Goal: Navigation & Orientation: Find specific page/section

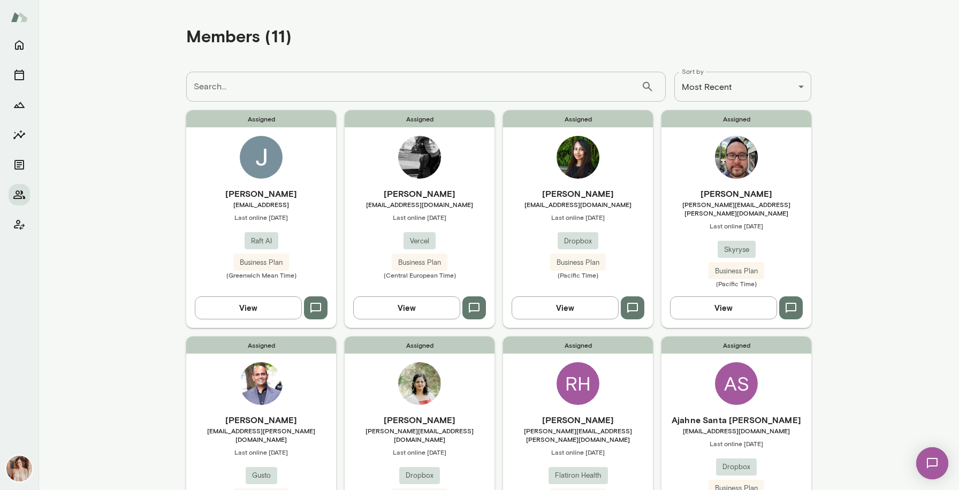
scroll to position [85, 0]
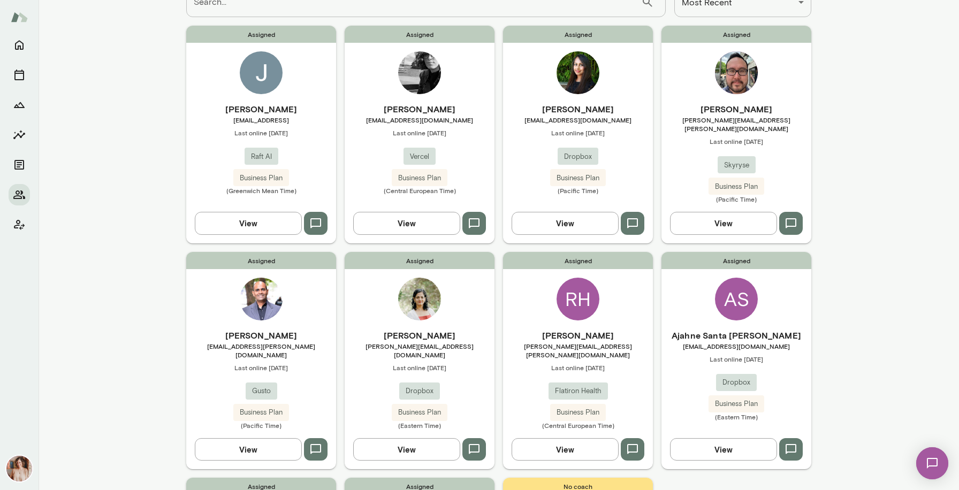
click at [784, 146] on div "[PERSON_NAME] [PERSON_NAME][EMAIL_ADDRESS][PERSON_NAME][DOMAIN_NAME] Last onlin…" at bounding box center [737, 153] width 150 height 101
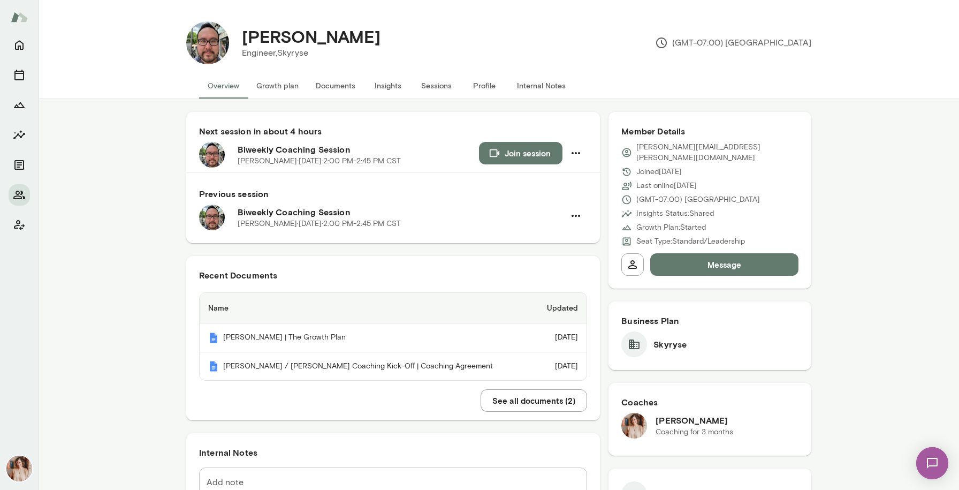
click at [423, 89] on button "Sessions" at bounding box center [436, 86] width 48 height 26
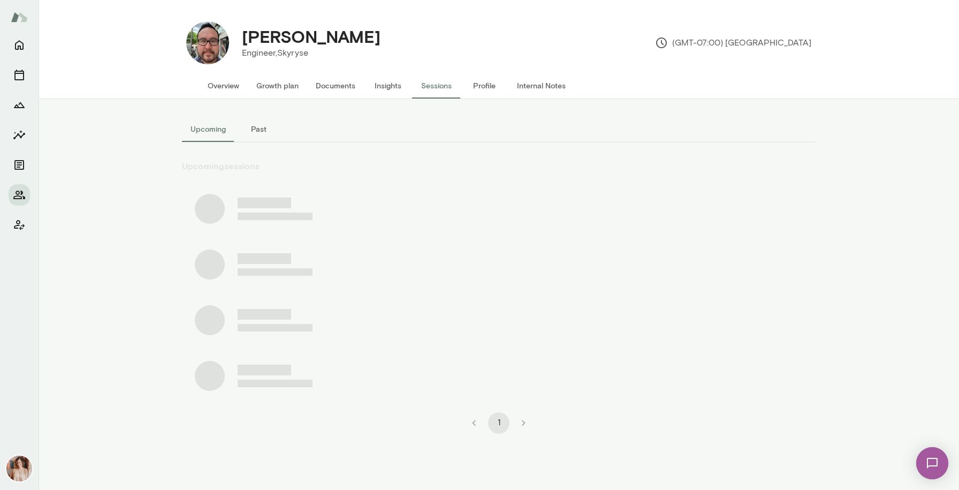
click at [262, 131] on button "Past" at bounding box center [258, 129] width 48 height 26
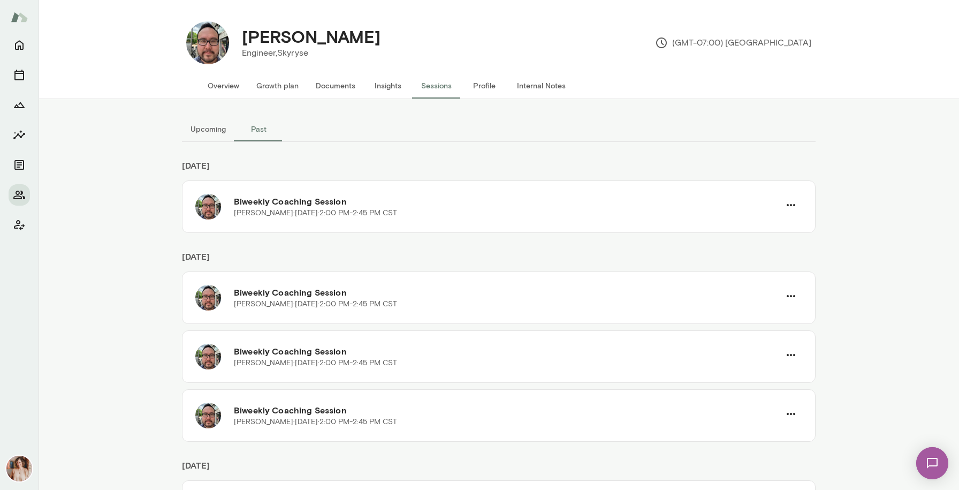
click at [334, 90] on button "Documents" at bounding box center [335, 86] width 57 height 26
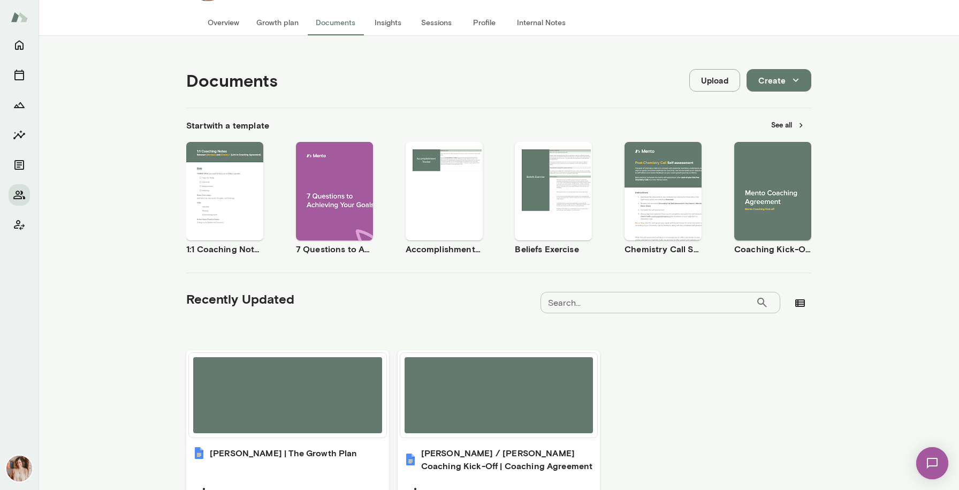
scroll to position [134, 0]
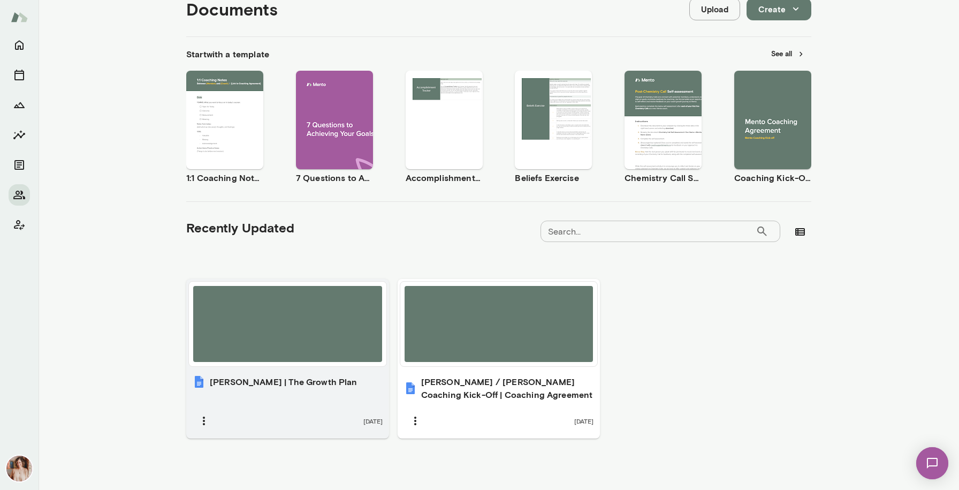
click at [305, 307] on div at bounding box center [287, 324] width 189 height 76
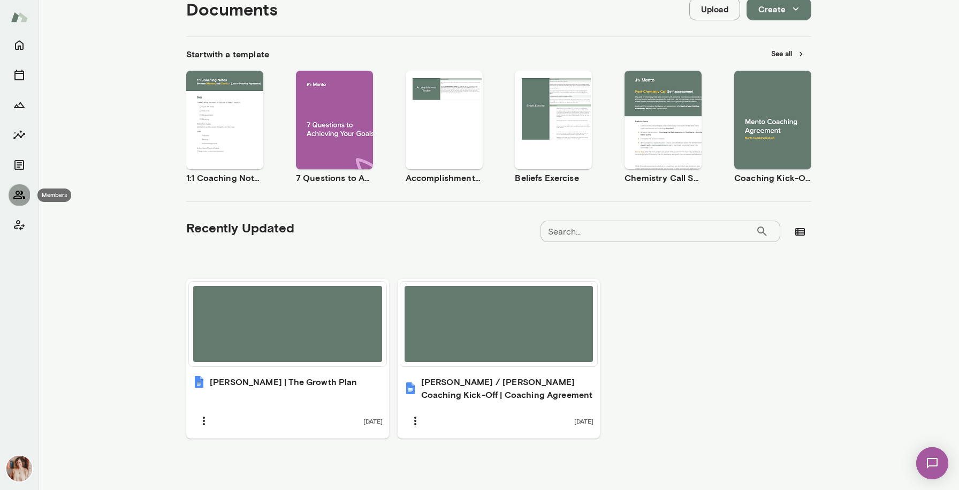
click at [16, 199] on icon "Members" at bounding box center [19, 194] width 13 height 13
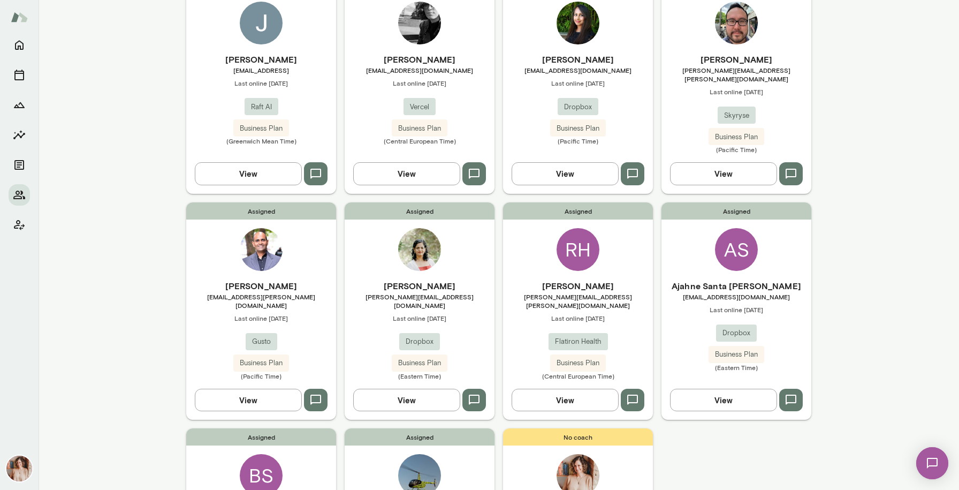
click at [614, 107] on div "[PERSON_NAME] [EMAIL_ADDRESS][DOMAIN_NAME] Last online [DATE] Dropbox Business …" at bounding box center [578, 99] width 150 height 92
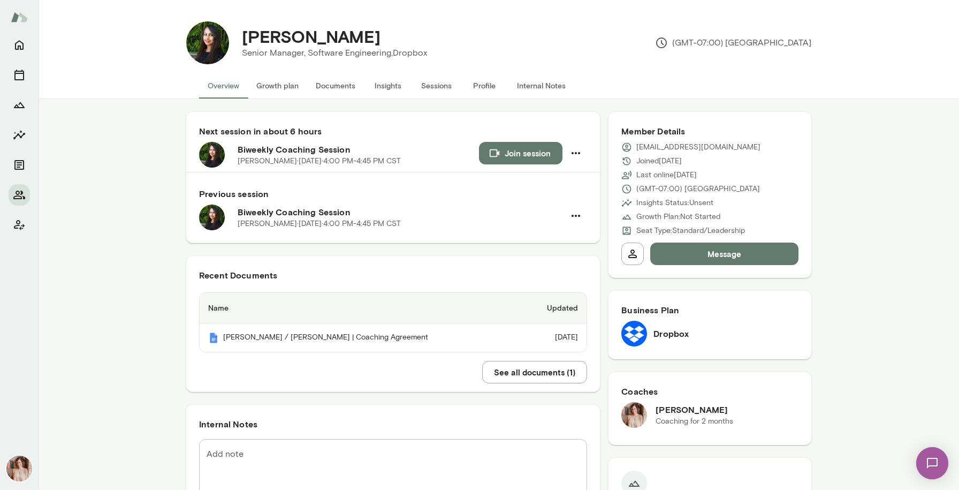
click at [323, 90] on button "Documents" at bounding box center [335, 86] width 57 height 26
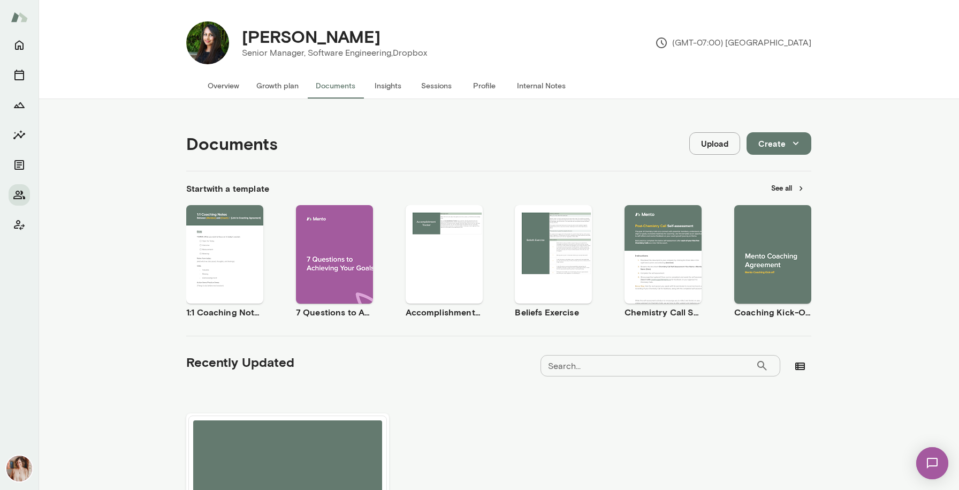
scroll to position [122, 0]
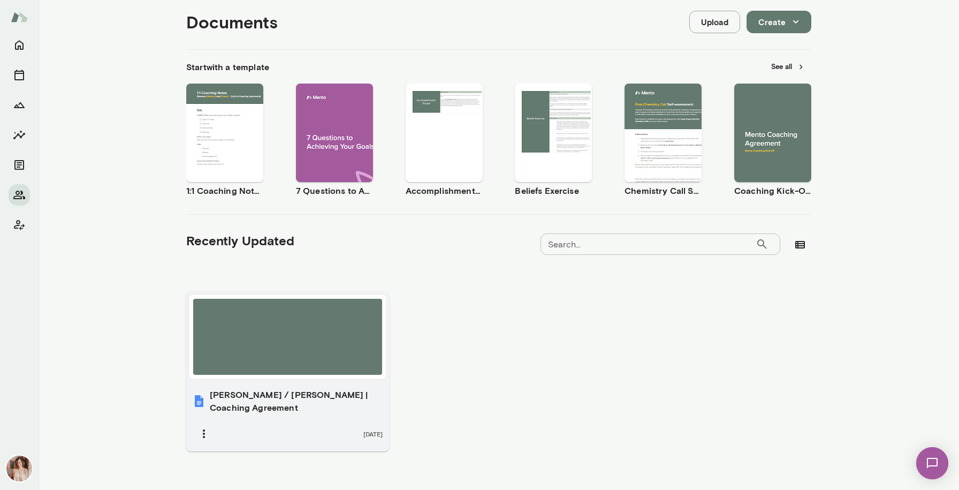
click at [322, 386] on div "[PERSON_NAME] / [PERSON_NAME] | Coaching Agreement [DATE]" at bounding box center [287, 417] width 203 height 70
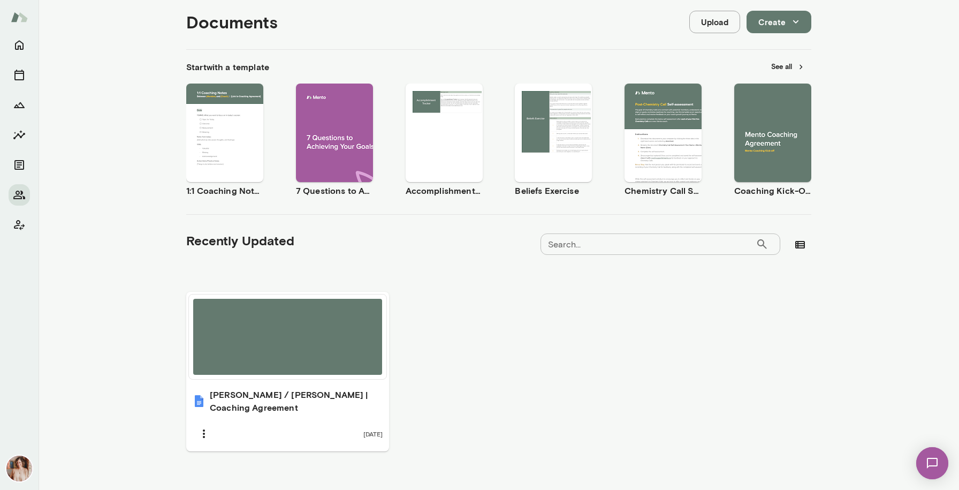
scroll to position [0, 0]
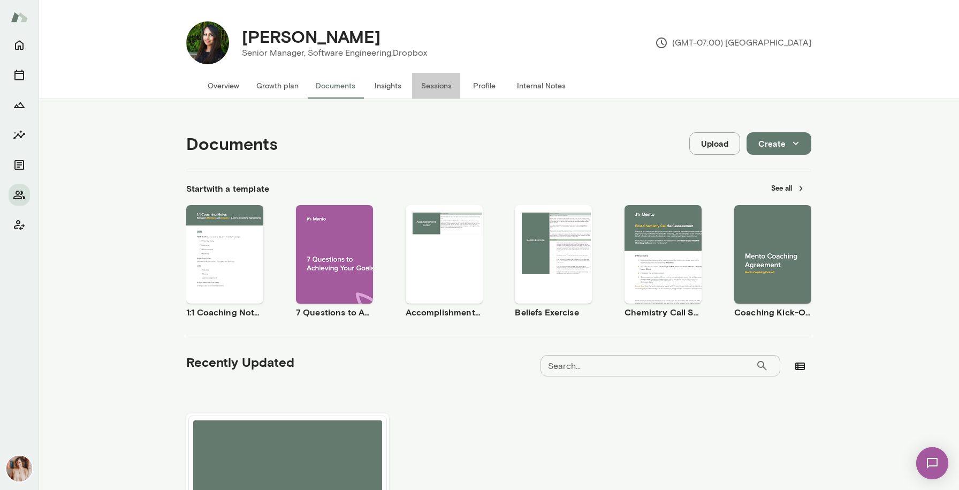
click at [440, 85] on button "Sessions" at bounding box center [436, 86] width 48 height 26
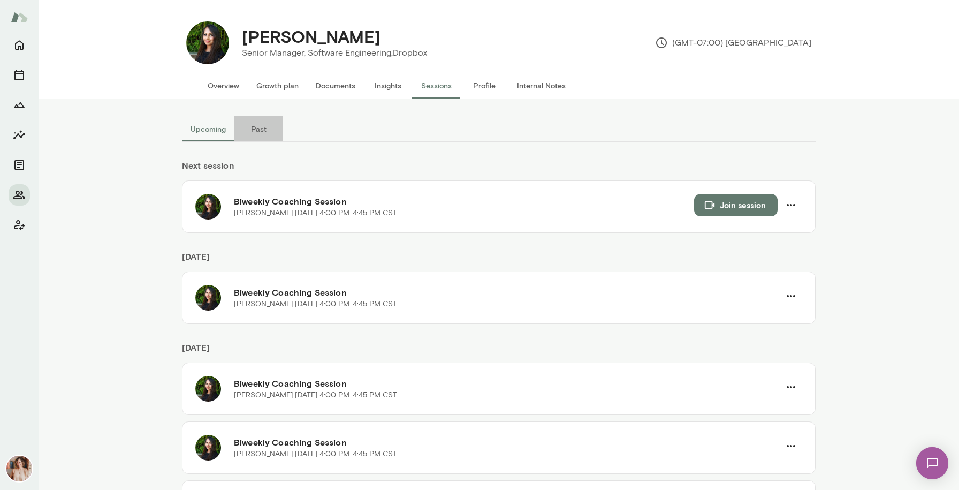
click at [263, 130] on button "Past" at bounding box center [258, 129] width 48 height 26
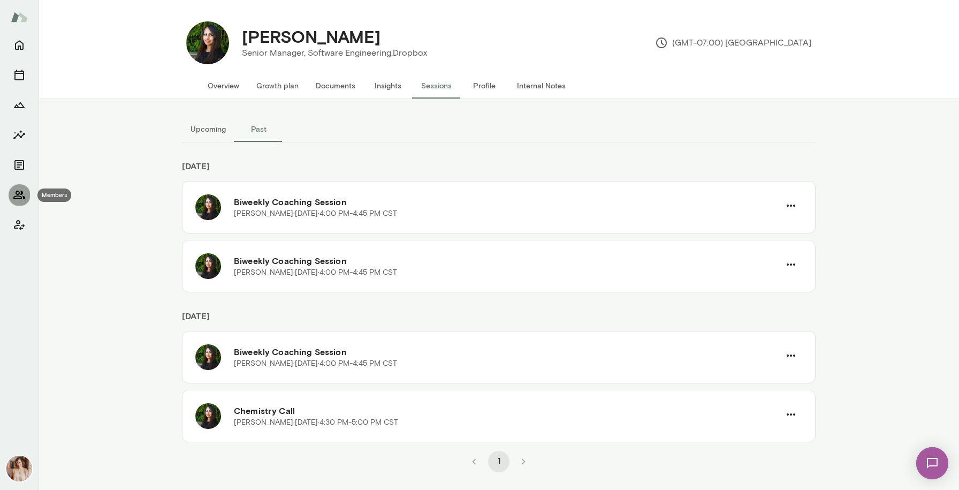
click at [13, 193] on icon "Members" at bounding box center [19, 194] width 13 height 13
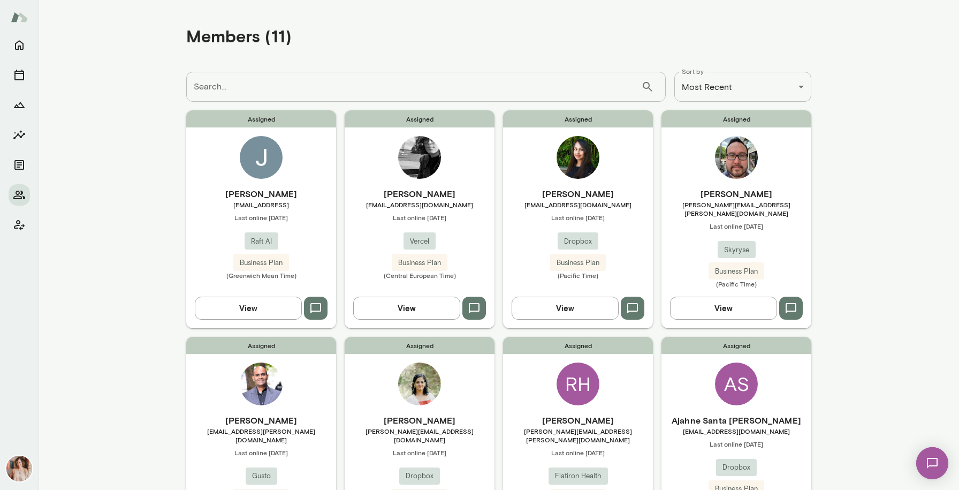
click at [324, 442] on div "Lux Nagarajan [EMAIL_ADDRESS][PERSON_NAME][DOMAIN_NAME] Last online [DATE] Gust…" at bounding box center [261, 464] width 150 height 101
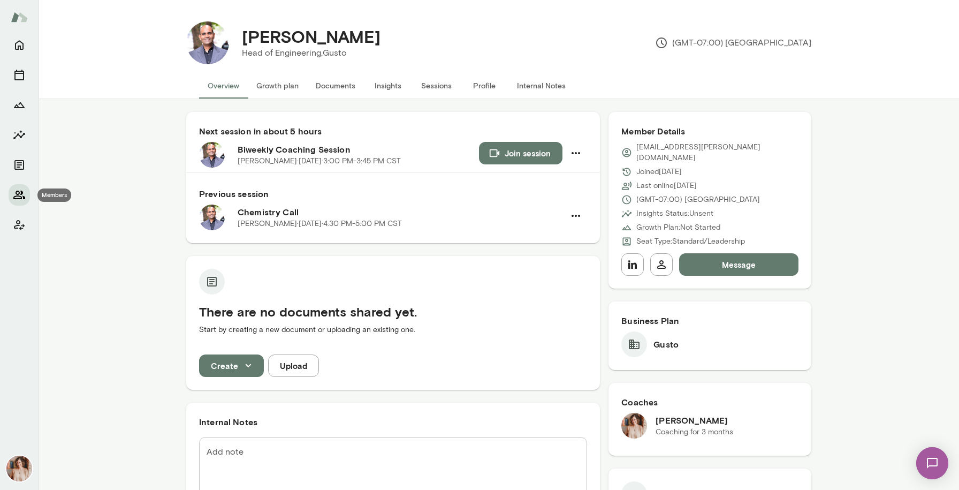
click at [20, 198] on icon "Members" at bounding box center [19, 195] width 12 height 9
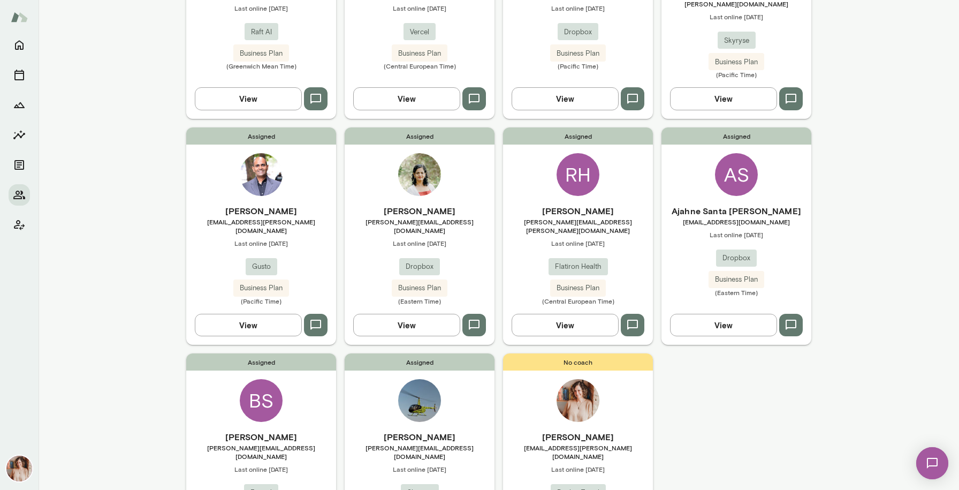
scroll to position [213, 0]
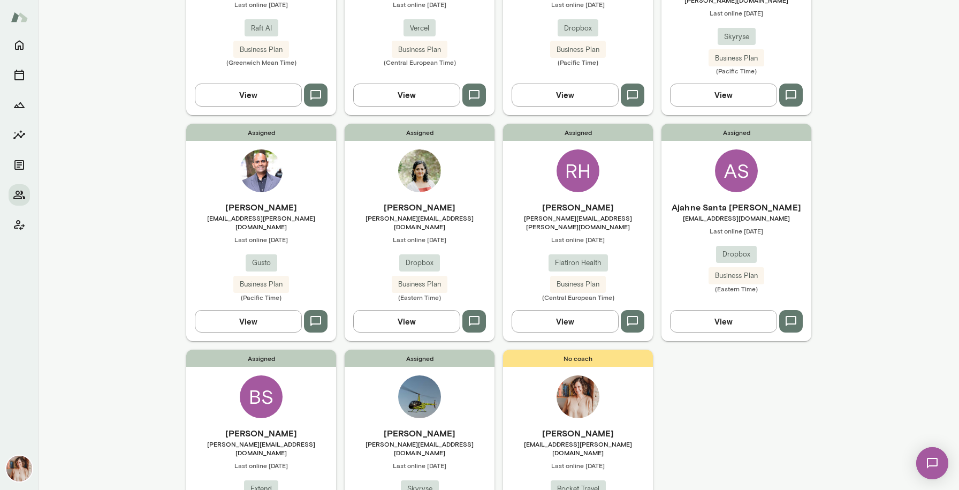
click at [486, 427] on h6 "[PERSON_NAME]" at bounding box center [420, 433] width 150 height 13
